Goal: Check status: Check status

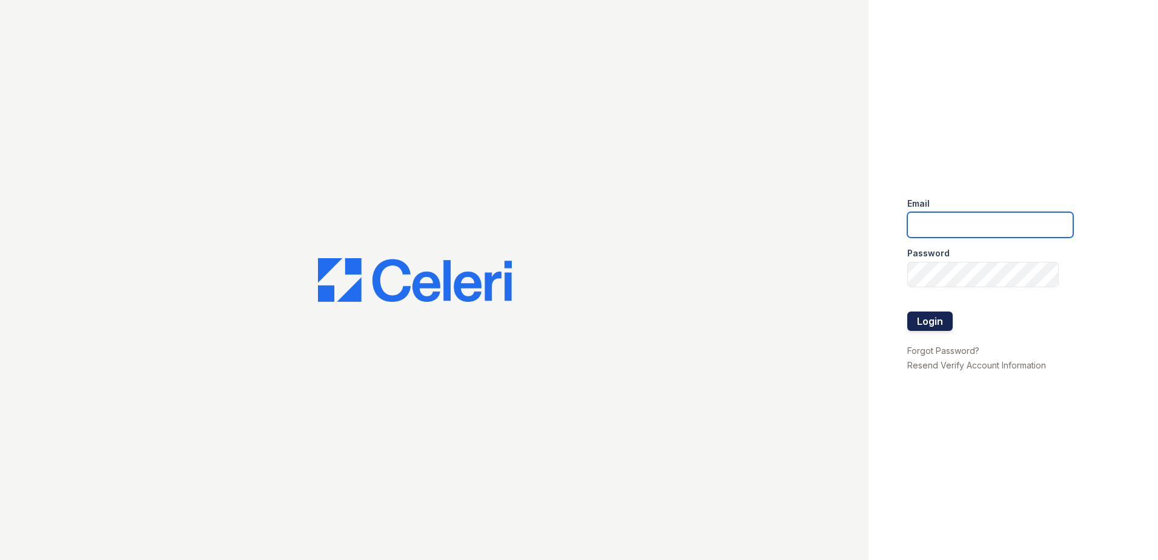
type input "jcartagena@trinity-pm.com"
drag, startPoint x: 936, startPoint y: 323, endPoint x: 890, endPoint y: 312, distance: 46.6
click at [936, 323] on button "Login" at bounding box center [929, 320] width 45 height 19
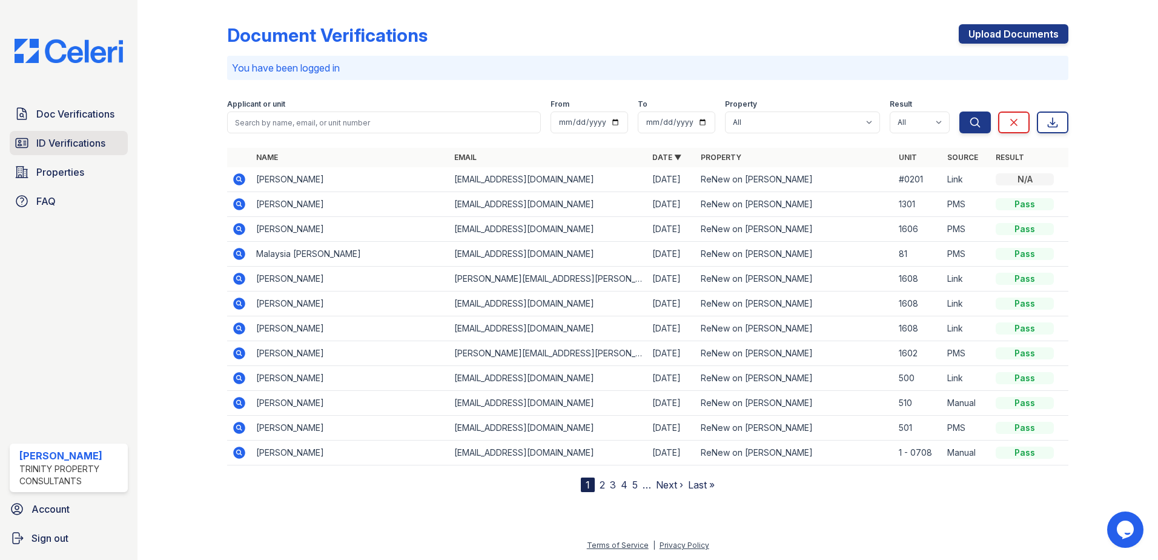
click at [78, 139] on span "ID Verifications" at bounding box center [70, 143] width 69 height 15
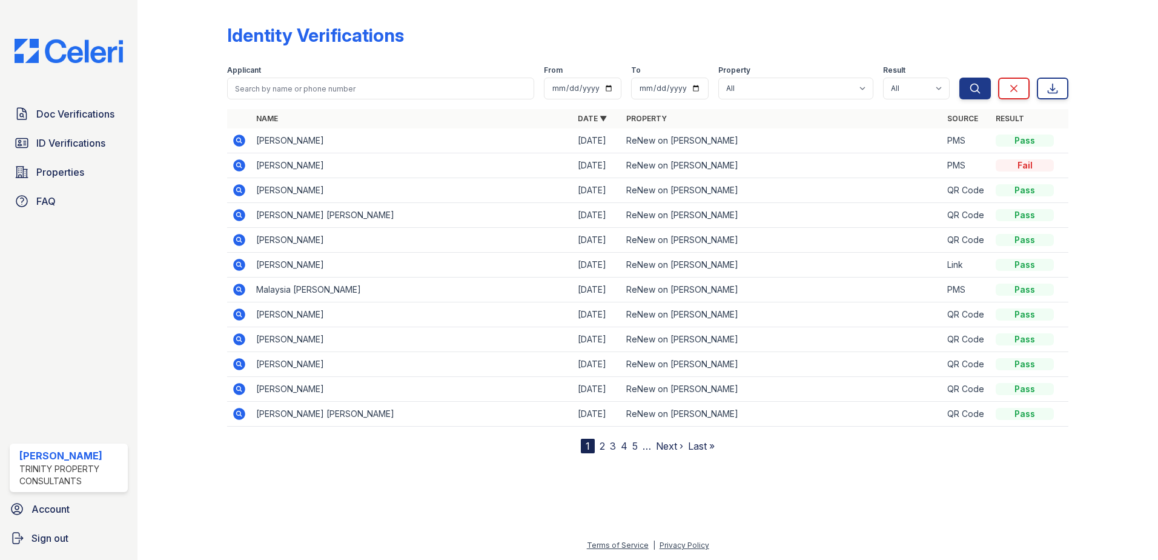
click at [243, 162] on icon at bounding box center [239, 165] width 12 height 12
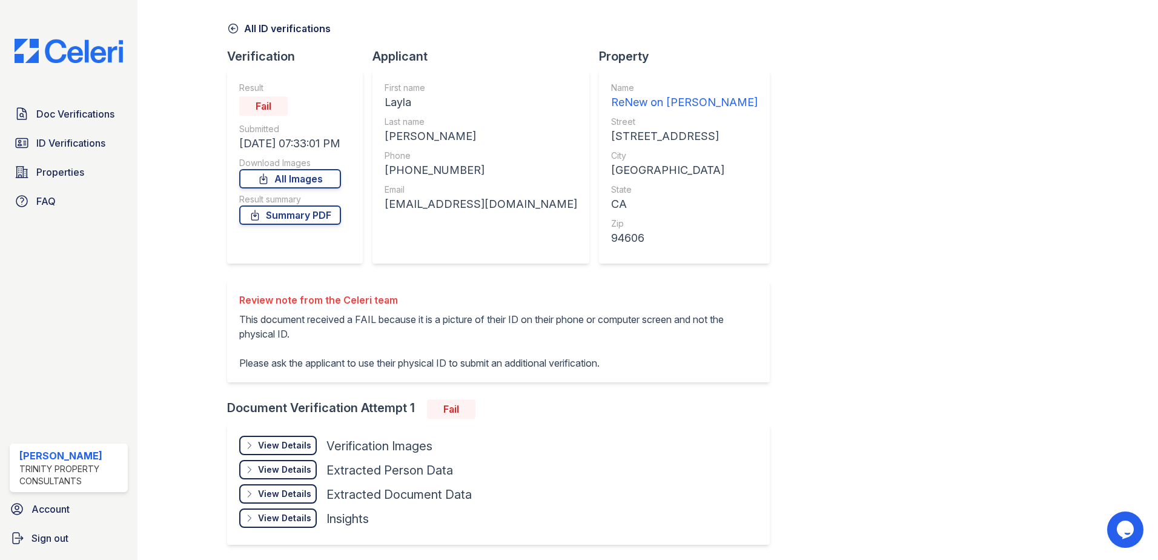
scroll to position [85, 0]
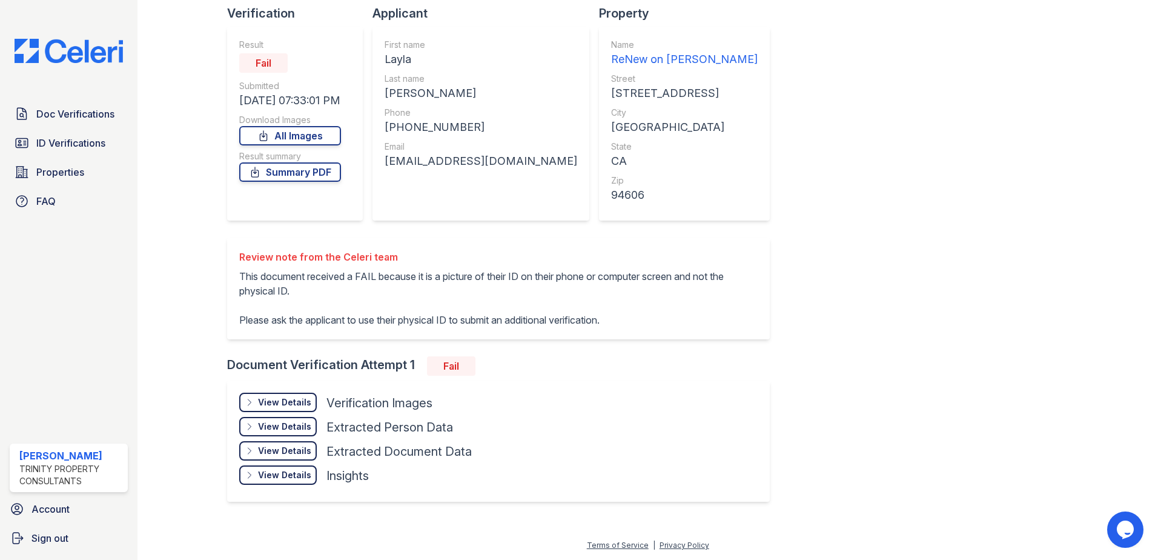
click at [274, 397] on div "View Details" at bounding box center [284, 402] width 53 height 12
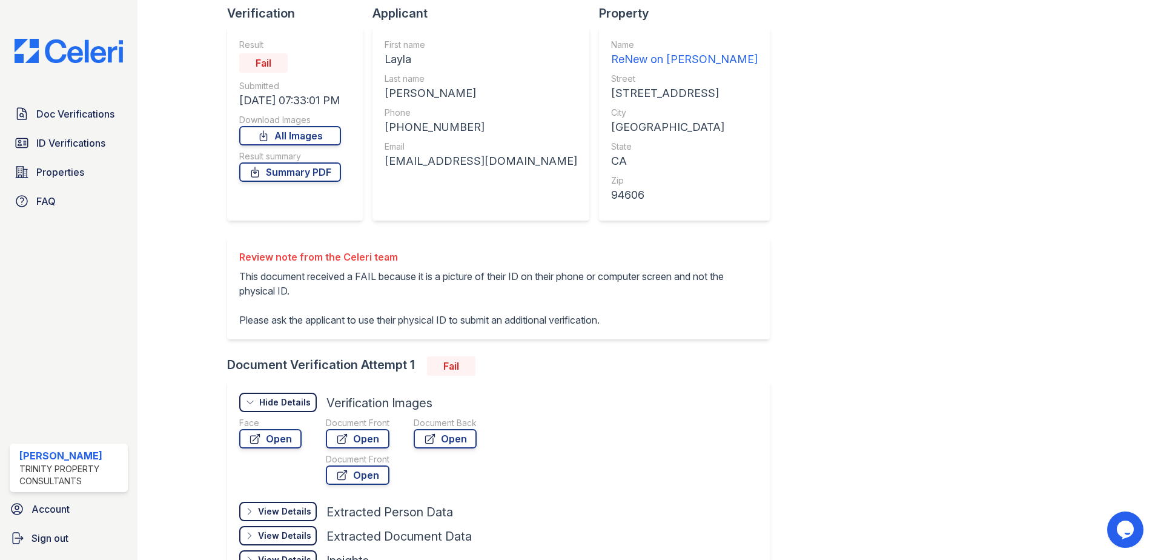
scroll to position [170, 0]
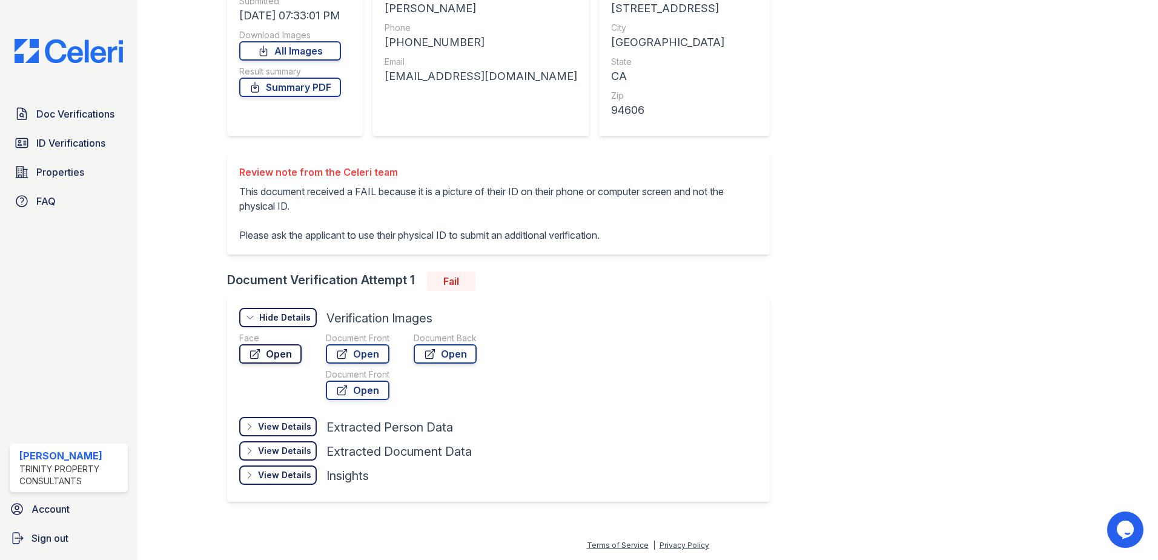
click at [276, 357] on link "Open" at bounding box center [270, 353] width 62 height 19
click at [352, 346] on link "Open" at bounding box center [358, 353] width 64 height 19
drag, startPoint x: 577, startPoint y: 294, endPoint x: 625, endPoint y: 290, distance: 48.6
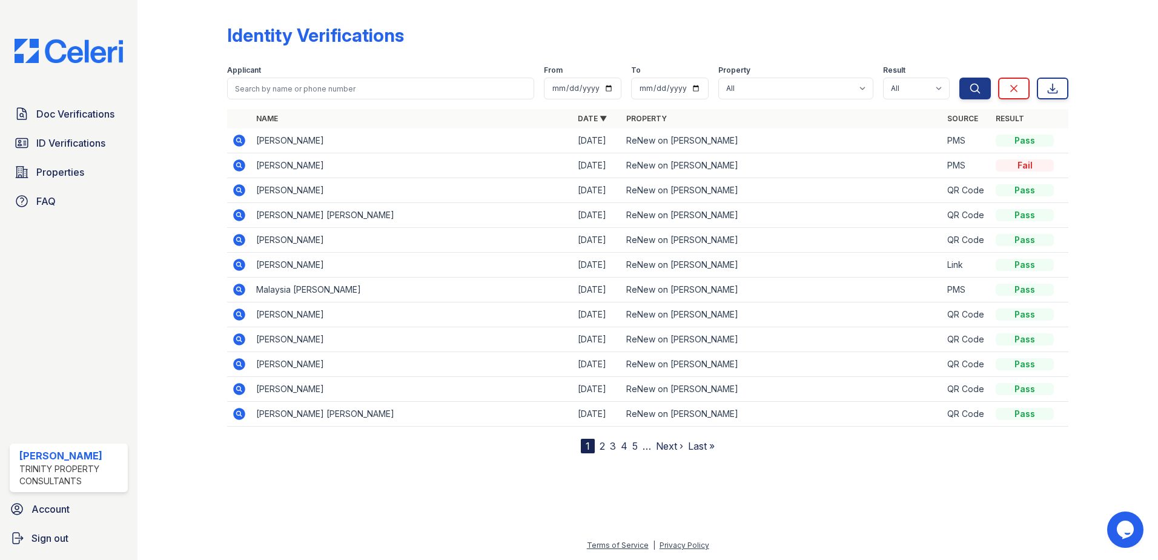
click at [240, 165] on icon at bounding box center [238, 164] width 3 height 3
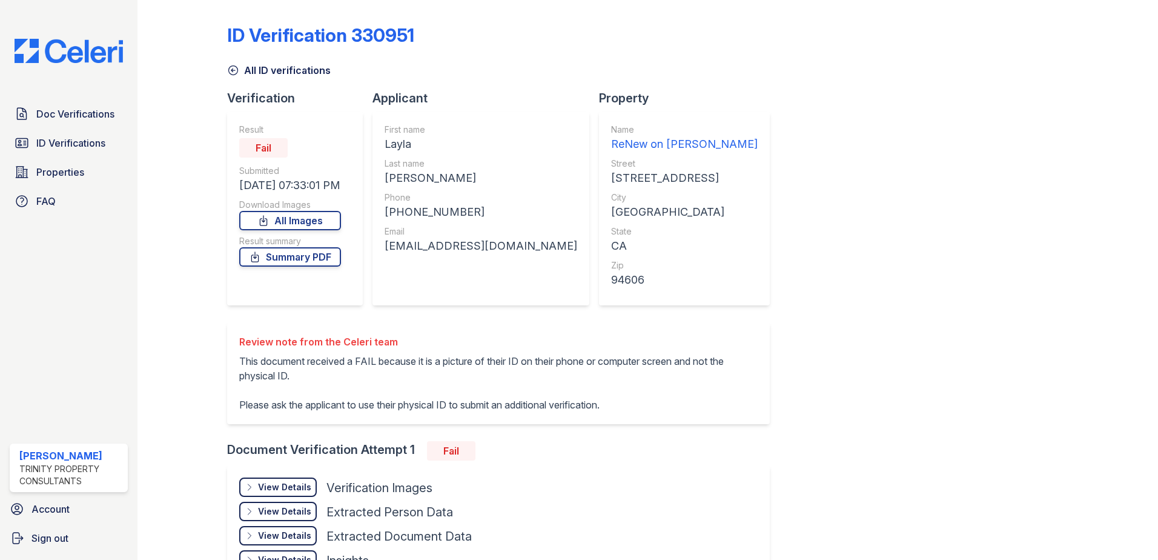
click at [237, 161] on div "Result Fail Submitted 09/30/25 07:33:01 PM Download Images All Images Result su…" at bounding box center [295, 208] width 136 height 194
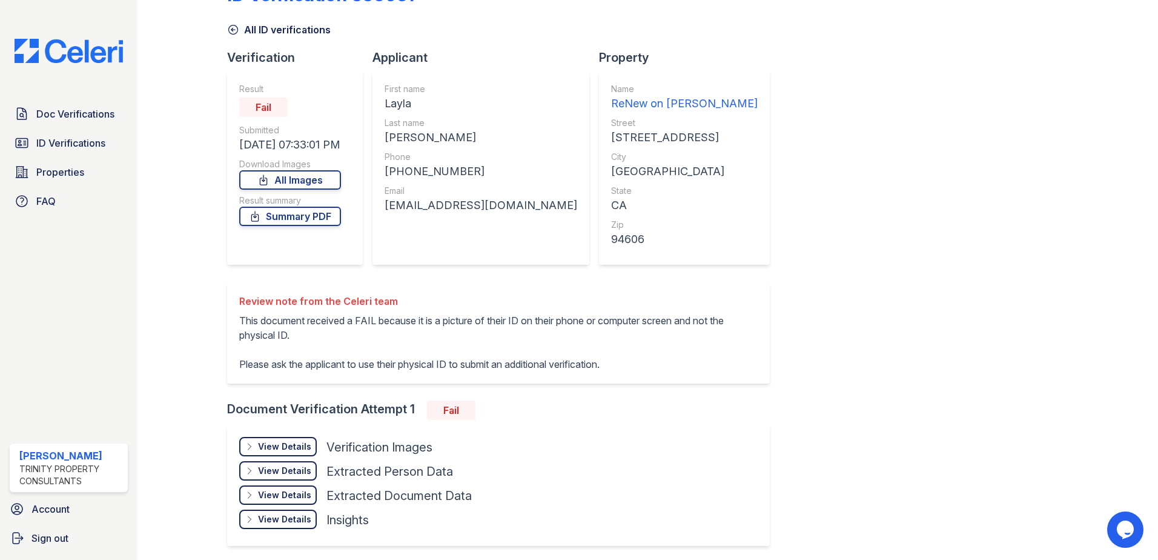
scroll to position [85, 0]
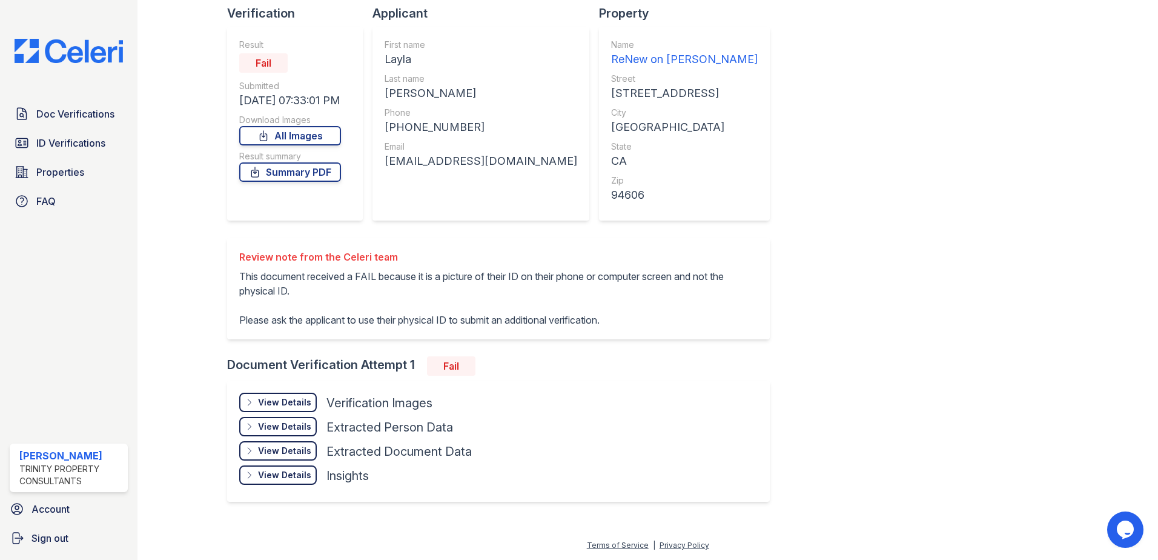
click at [283, 395] on div "View Details Details" at bounding box center [278, 401] width 78 height 19
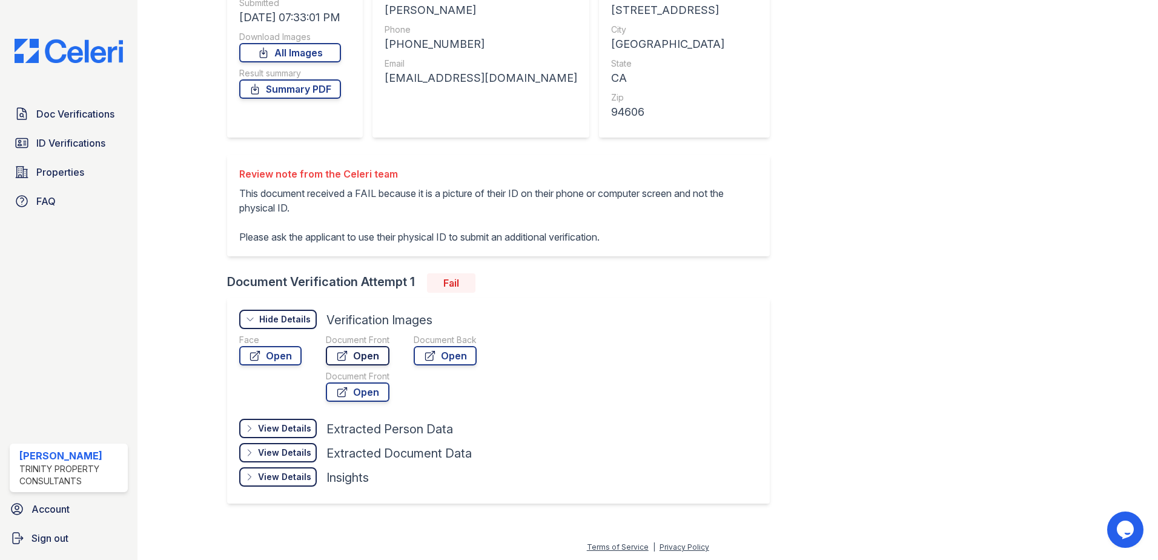
scroll to position [170, 0]
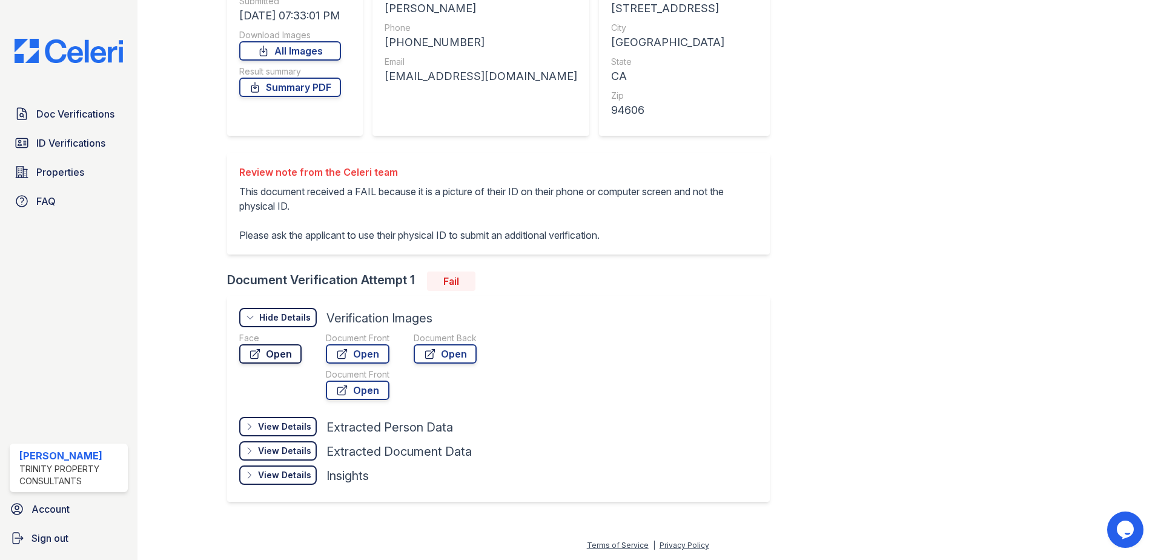
click at [280, 354] on link "Open" at bounding box center [270, 353] width 62 height 19
drag, startPoint x: 686, startPoint y: 151, endPoint x: 799, endPoint y: 156, distance: 113.9
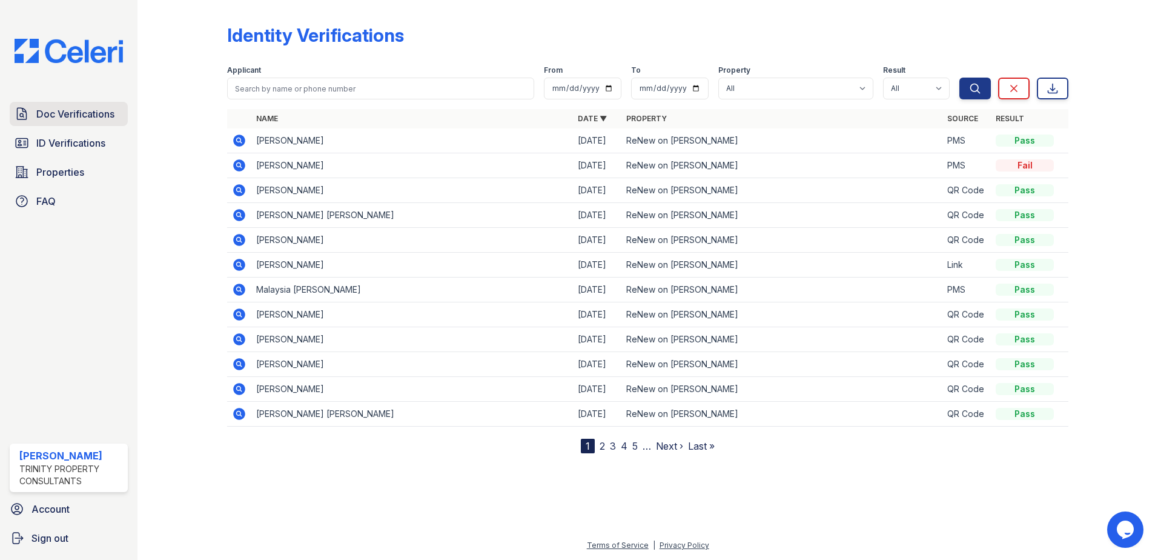
click at [86, 118] on span "Doc Verifications" at bounding box center [75, 114] width 78 height 15
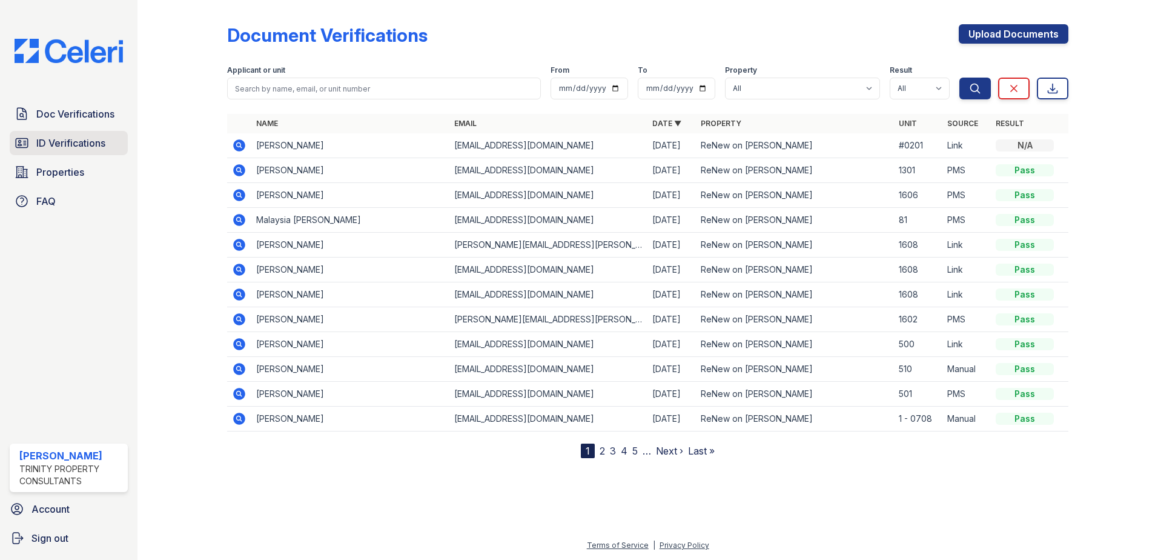
click at [58, 145] on span "ID Verifications" at bounding box center [70, 143] width 69 height 15
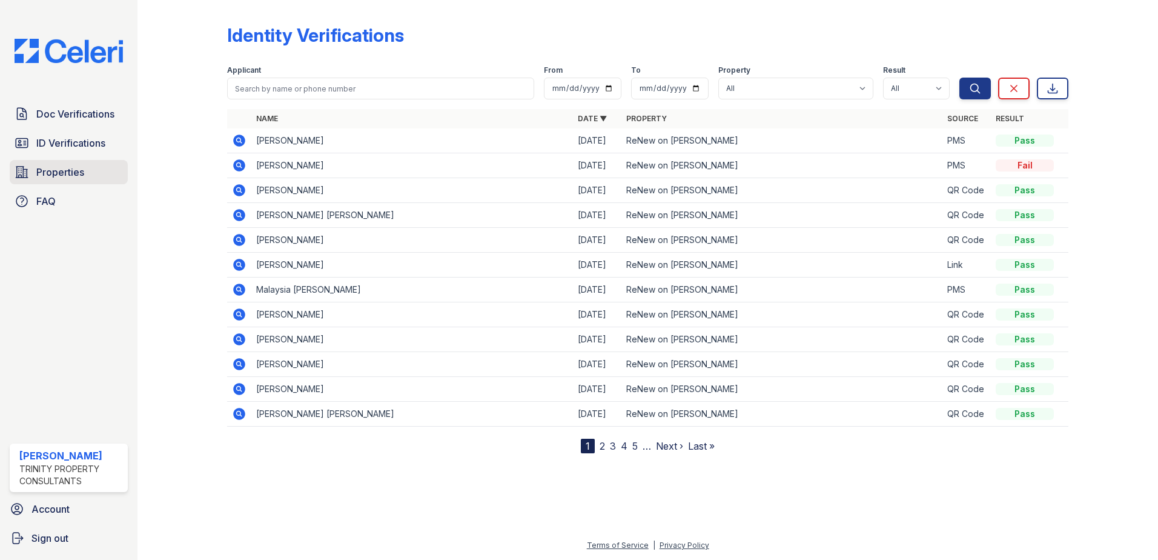
click at [71, 177] on span "Properties" at bounding box center [60, 172] width 48 height 15
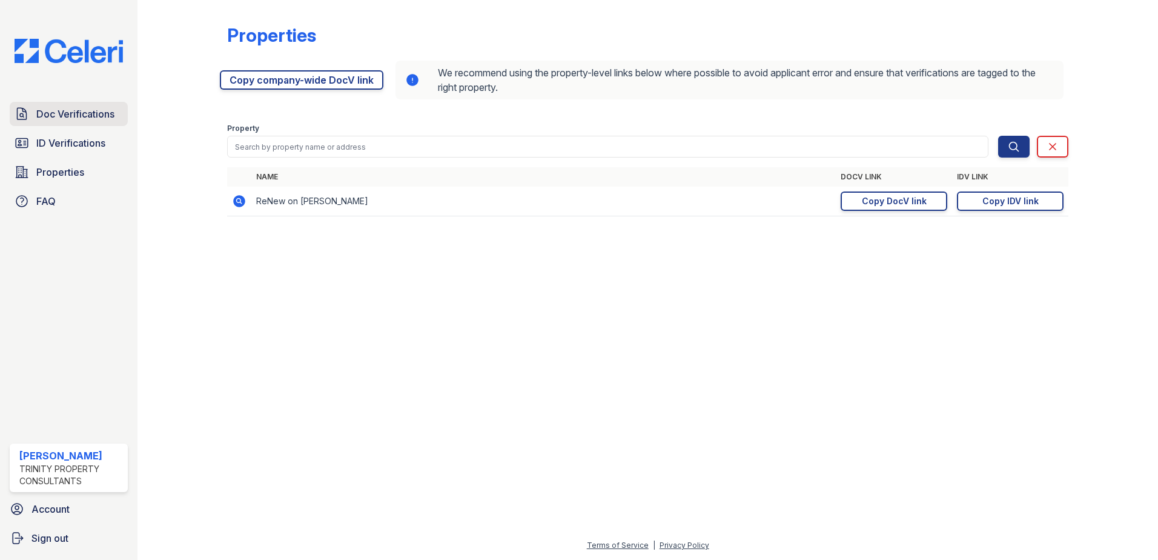
click at [39, 114] on span "Doc Verifications" at bounding box center [75, 114] width 78 height 15
